Goal: Information Seeking & Learning: Find specific fact

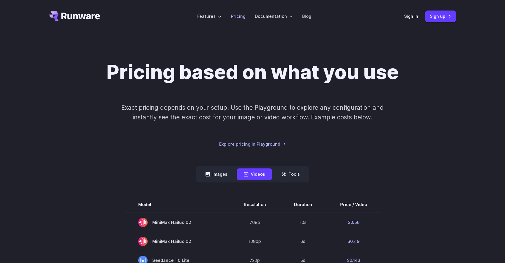
click at [234, 18] on link "Pricing" at bounding box center [238, 16] width 15 height 7
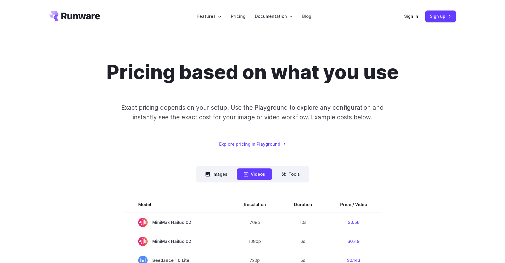
scroll to position [46, 0]
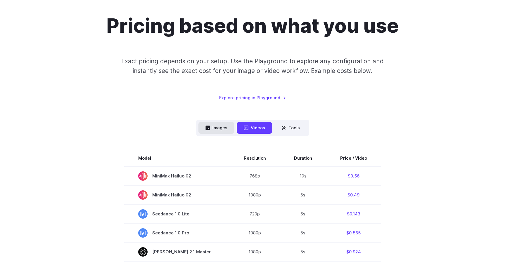
click at [215, 132] on button "Images" at bounding box center [216, 127] width 36 height 11
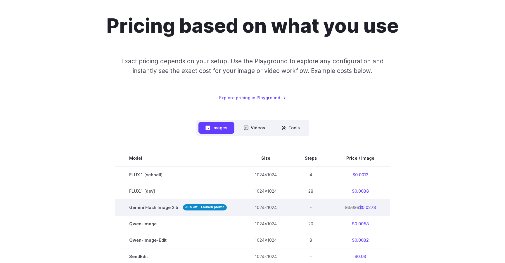
drag, startPoint x: 359, startPoint y: 208, endPoint x: 384, endPoint y: 208, distance: 25.4
click at [384, 208] on td "$0.039 $0.0273" at bounding box center [360, 207] width 59 height 16
copy td "$0.0273"
